Goal: Information Seeking & Learning: Find specific fact

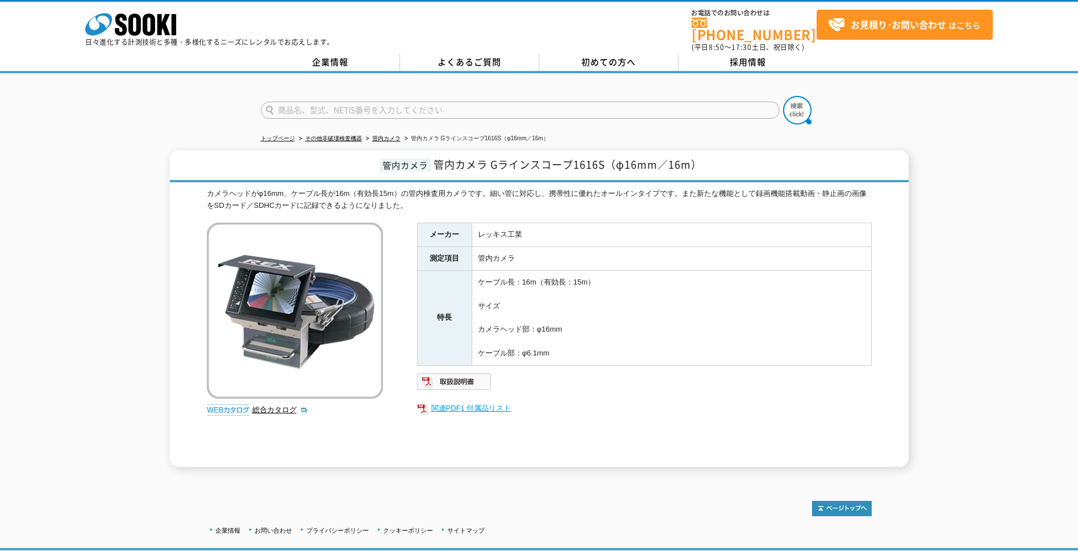
click at [489, 405] on link "関連PDF1 付属品リスト" at bounding box center [644, 408] width 455 height 15
click at [461, 374] on img at bounding box center [454, 382] width 74 height 18
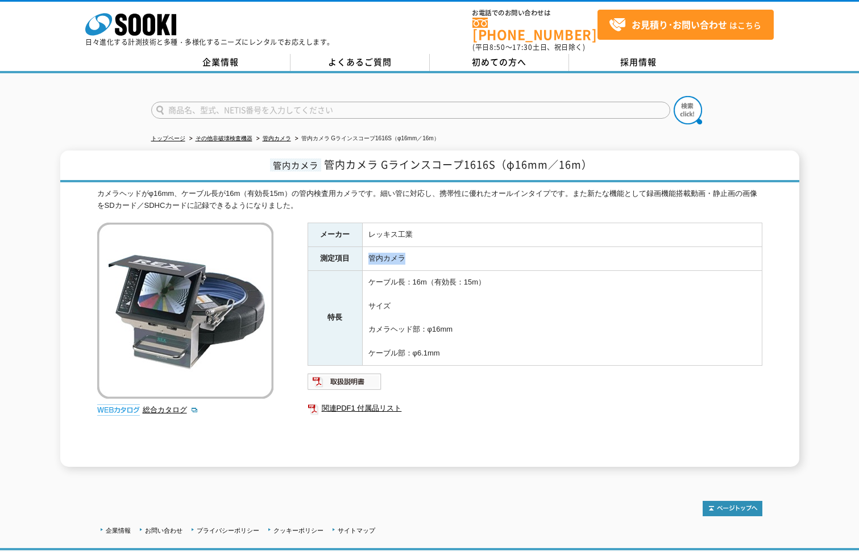
drag, startPoint x: 409, startPoint y: 253, endPoint x: 367, endPoint y: 248, distance: 42.3
click at [367, 248] on td "管内カメラ" at bounding box center [561, 259] width 399 height 24
copy td "管内カメラ"
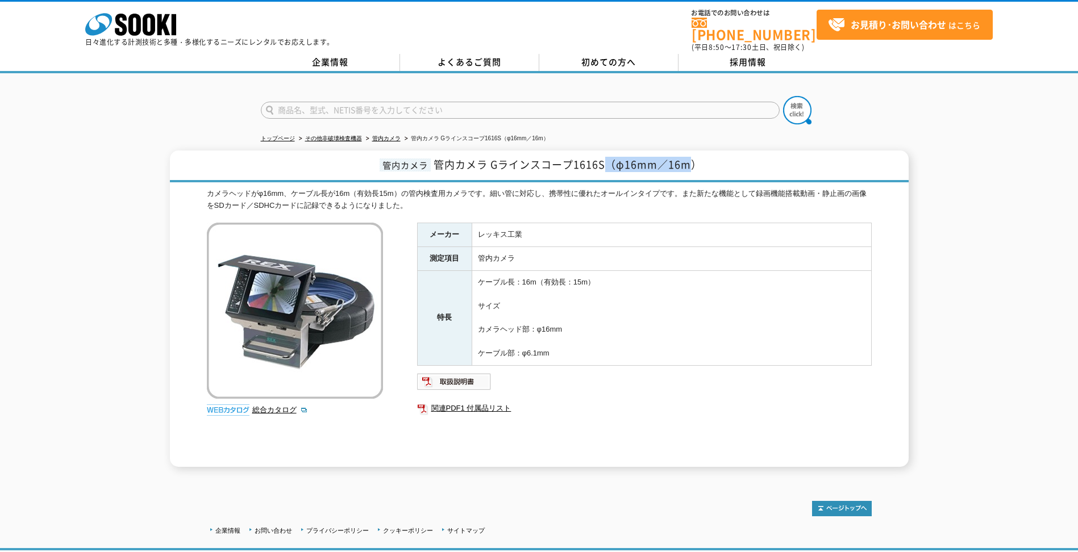
drag, startPoint x: 696, startPoint y: 158, endPoint x: 609, endPoint y: 155, distance: 87.5
click at [609, 157] on span "管内カメラ Gラインスコープ1616S（φ16mm／16m）" at bounding box center [568, 164] width 268 height 15
copy span "（φ16mm／16m"
drag, startPoint x: 609, startPoint y: 155, endPoint x: 599, endPoint y: 197, distance: 42.6
click at [599, 197] on div "カメラヘッドがφ16mm、ケーブル長が16m（有効長15m）の管内検査用カメラです。細い管に対応し、携帯性に優れたオールインタイプです。また新たな機能として録…" at bounding box center [539, 200] width 665 height 24
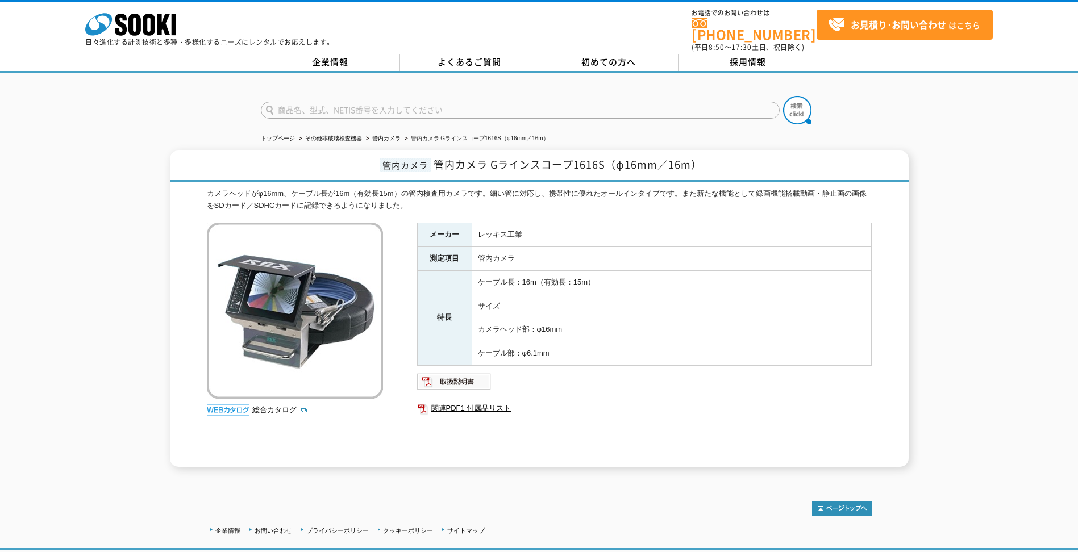
drag, startPoint x: 29, startPoint y: 243, endPoint x: 43, endPoint y: 242, distance: 14.2
click at [29, 243] on div "管内カメラ 管内カメラ Gラインスコープ1616S（φ16mm／16m） カメラヘッドがφ16mm、ケーブル長が16m（有効長15m）の管内検査用カメラです。…" at bounding box center [539, 309] width 1078 height 316
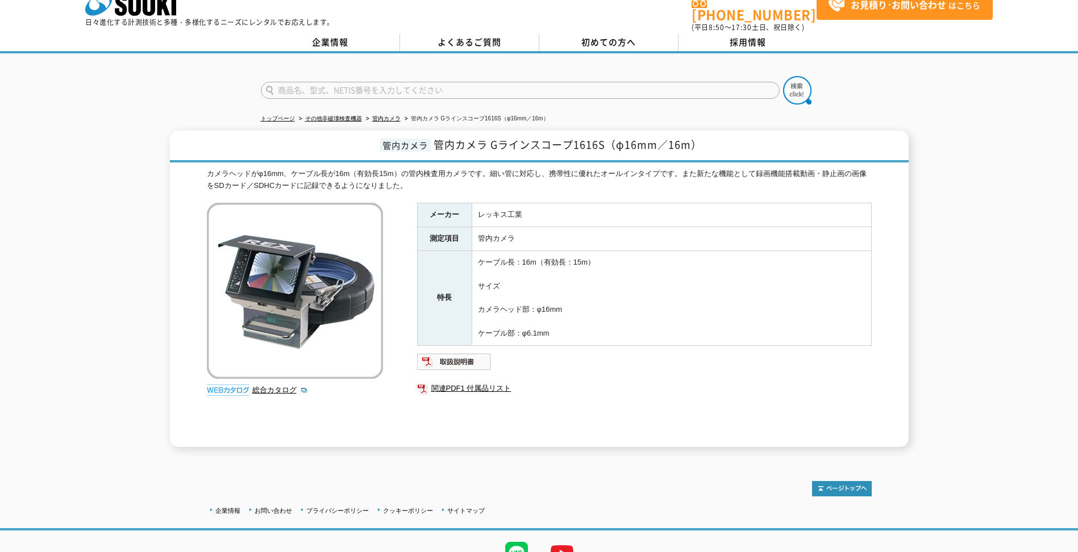
scroll to position [70, 0]
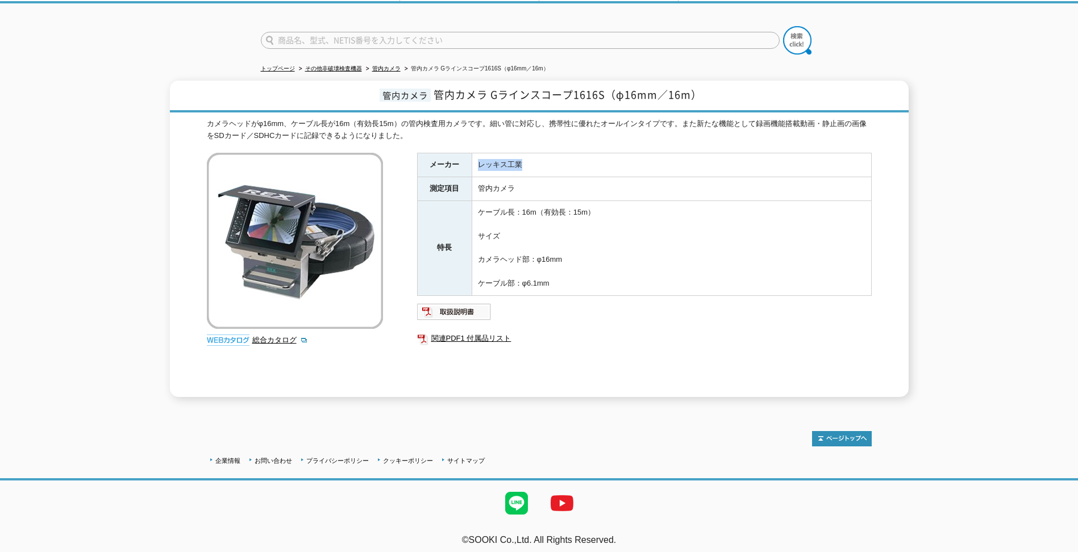
drag, startPoint x: 538, startPoint y: 166, endPoint x: 479, endPoint y: 160, distance: 58.9
click at [479, 160] on td "レッキス工業" at bounding box center [671, 165] width 399 height 24
copy td "レッキス工業"
drag, startPoint x: 479, startPoint y: 160, endPoint x: 535, endPoint y: 220, distance: 82.0
click at [535, 220] on td "ケーブル長：16m（有効長：15m） サイズ カメラヘッド部：φ16mm ケーブル部：φ6.1mm" at bounding box center [671, 248] width 399 height 95
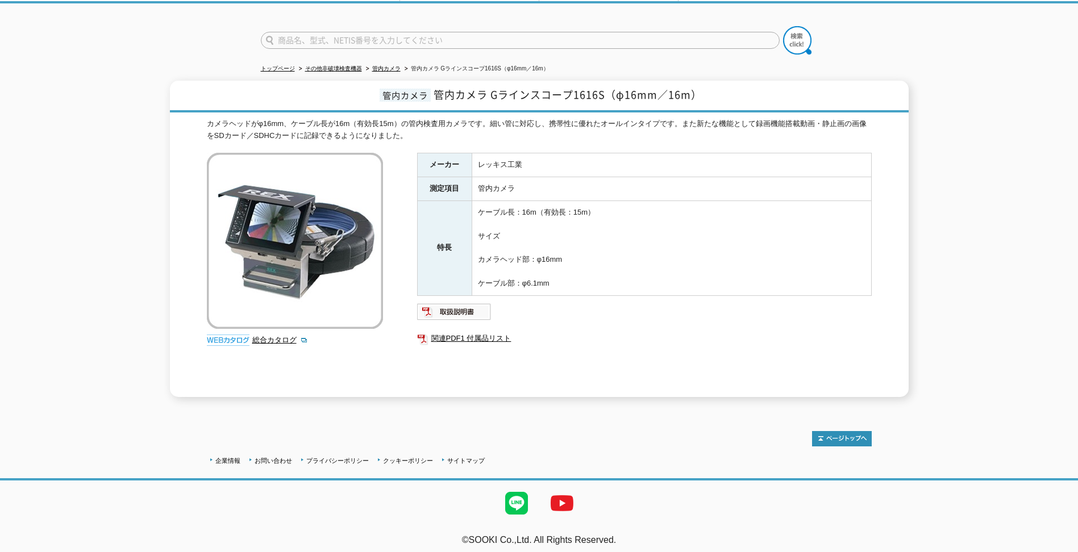
click at [205, 428] on div "企業情報 お問い合わせ プライバシーポリシー クッキーポリシー サイトマップ ©SOOKI Co.,Ltd. All Rights Reserved. テスト…" at bounding box center [539, 483] width 1078 height 149
click at [600, 246] on td "ケーブル長：16m（有効長：15m） サイズ カメラヘッド部：φ16mm ケーブル部：φ6.1mm" at bounding box center [671, 248] width 399 height 95
click at [26, 213] on div "管内カメラ 管内カメラ Gラインスコープ1616S（φ16mm／16m） カメラヘッドがφ16mm、ケーブル長が16m（有効長15m）の管内検査用カメラです。…" at bounding box center [539, 239] width 1078 height 316
click at [140, 120] on div "管内カメラ 管内カメラ Gラインスコープ1616S（φ16mm／16m） カメラヘッドがφ16mm、ケーブル長が16m（有効長15m）の管内検査用カメラです。…" at bounding box center [539, 239] width 1078 height 316
drag, startPoint x: 478, startPoint y: 204, endPoint x: 605, endPoint y: 210, distance: 126.8
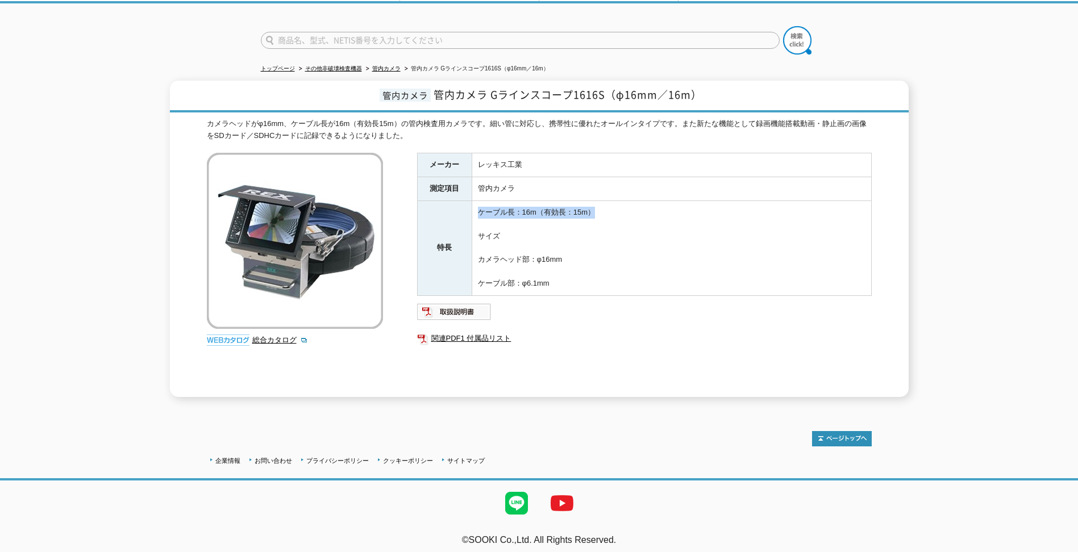
click at [605, 210] on td "ケーブル長：16m（有効長：15m） サイズ カメラヘッド部：φ16mm ケーブル部：φ6.1mm" at bounding box center [671, 248] width 399 height 95
copy td "ケーブル長：16m（有効長：15m）"
drag, startPoint x: 605, startPoint y: 210, endPoint x: 605, endPoint y: 249, distance: 39.8
click at [605, 249] on td "ケーブル長：16m（有効長：15m） サイズ カメラヘッド部：φ16mm ケーブル部：φ6.1mm" at bounding box center [671, 248] width 399 height 95
click at [494, 211] on td "ケーブル長：16m（有効長：15m） サイズ カメラヘッド部：φ16mm ケーブル部：φ6.1mm" at bounding box center [671, 248] width 399 height 95
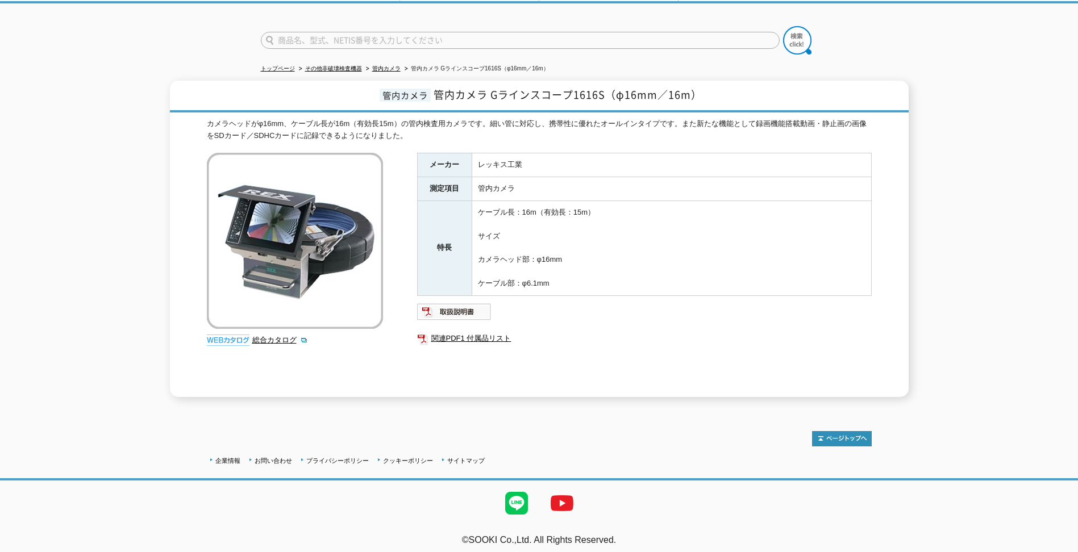
drag, startPoint x: 478, startPoint y: 254, endPoint x: 570, endPoint y: 251, distance: 91.5
click at [570, 251] on td "ケーブル長：16m（有効長：15m） サイズ カメラヘッド部：φ16mm ケーブル部：φ6.1mm" at bounding box center [671, 248] width 399 height 95
copy td "カメラヘッド部：φ16mm"
drag, startPoint x: 570, startPoint y: 251, endPoint x: 586, endPoint y: 274, distance: 28.5
click at [586, 274] on td "ケーブル長：16m（有効長：15m） サイズ カメラヘッド部：φ16mm ケーブル部：φ6.1mm" at bounding box center [671, 248] width 399 height 95
